Goal: Information Seeking & Learning: Learn about a topic

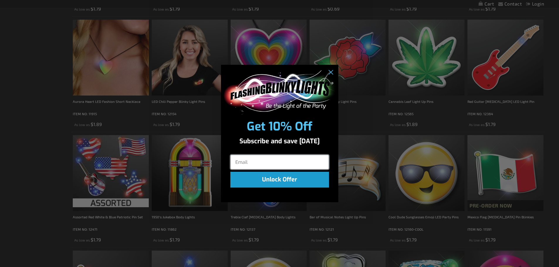
scroll to position [411, 0]
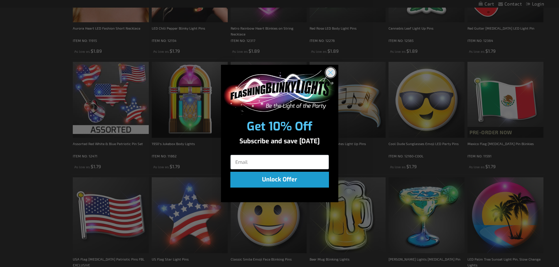
click at [331, 73] on icon "Close dialog" at bounding box center [330, 73] width 4 height 4
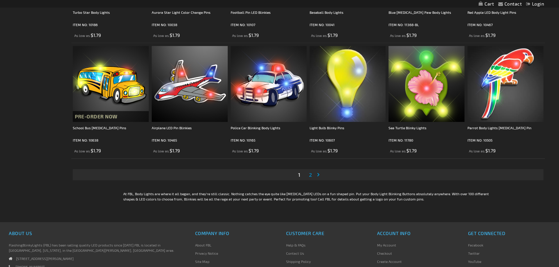
scroll to position [1173, 0]
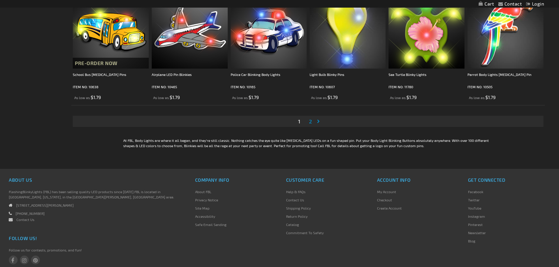
click at [307, 121] on li "Page 2" at bounding box center [310, 121] width 11 height 11
click at [308, 121] on link "Page 2" at bounding box center [310, 121] width 5 height 9
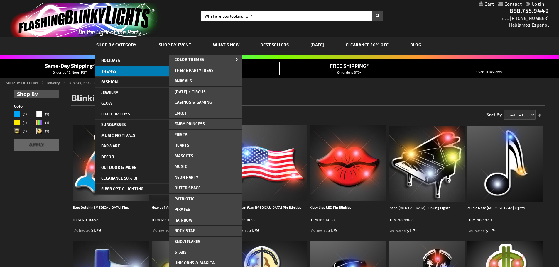
click at [113, 69] on span "THEMES" at bounding box center [109, 71] width 16 height 5
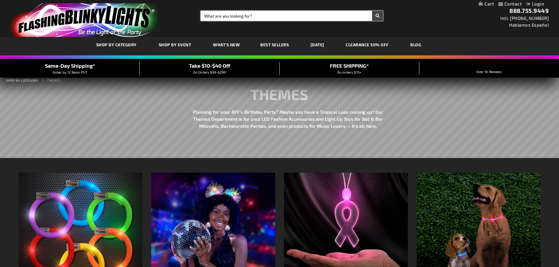
click at [216, 15] on input "Search" at bounding box center [292, 16] width 182 height 10
type input "bbq"
click at [372, 11] on button "Search" at bounding box center [377, 16] width 11 height 10
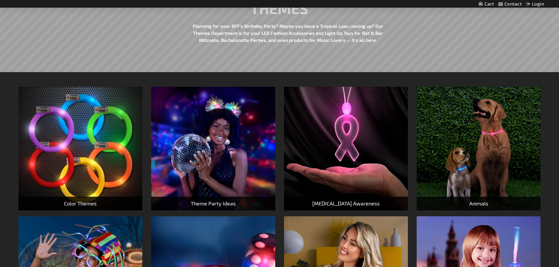
scroll to position [88, 0]
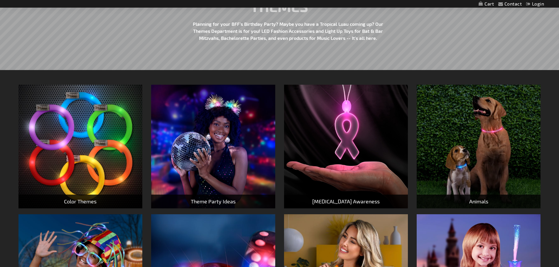
click at [95, 161] on img at bounding box center [80, 147] width 124 height 124
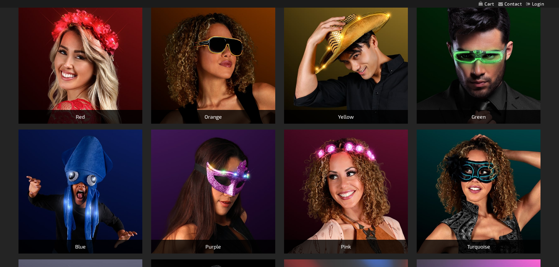
scroll to position [59, 0]
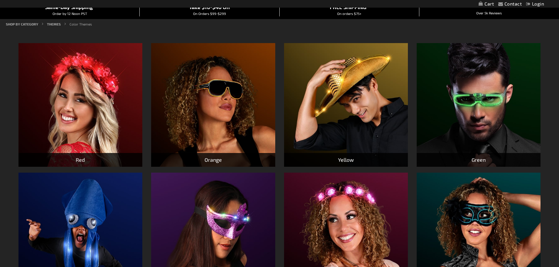
click at [338, 114] on img at bounding box center [346, 105] width 124 height 124
